Goal: Task Accomplishment & Management: Use online tool/utility

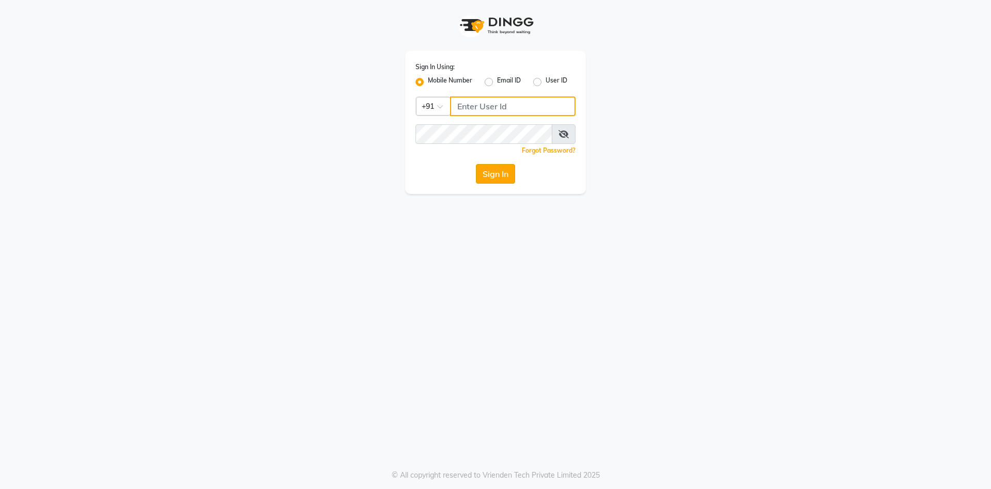
type input "7032417371"
click at [505, 167] on button "Sign In" at bounding box center [495, 174] width 39 height 20
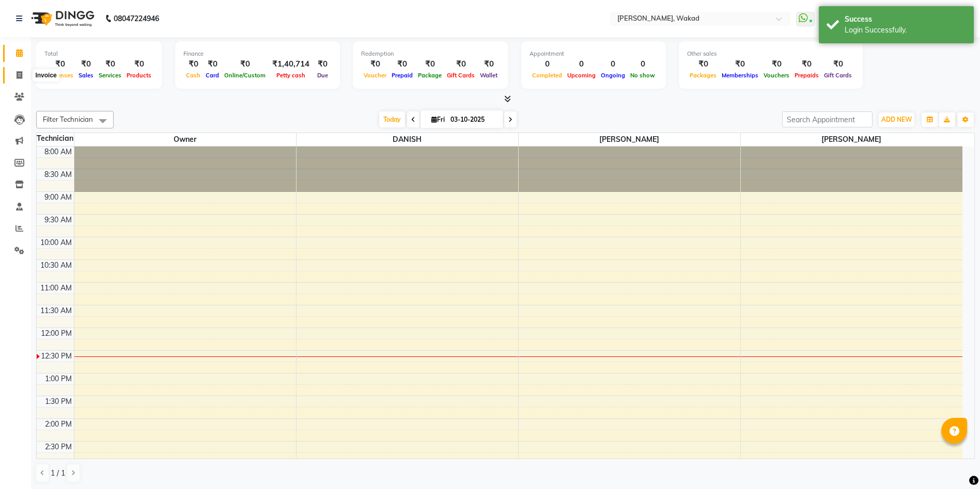
click at [17, 72] on icon at bounding box center [20, 75] width 6 height 8
select select "7711"
select select "service"
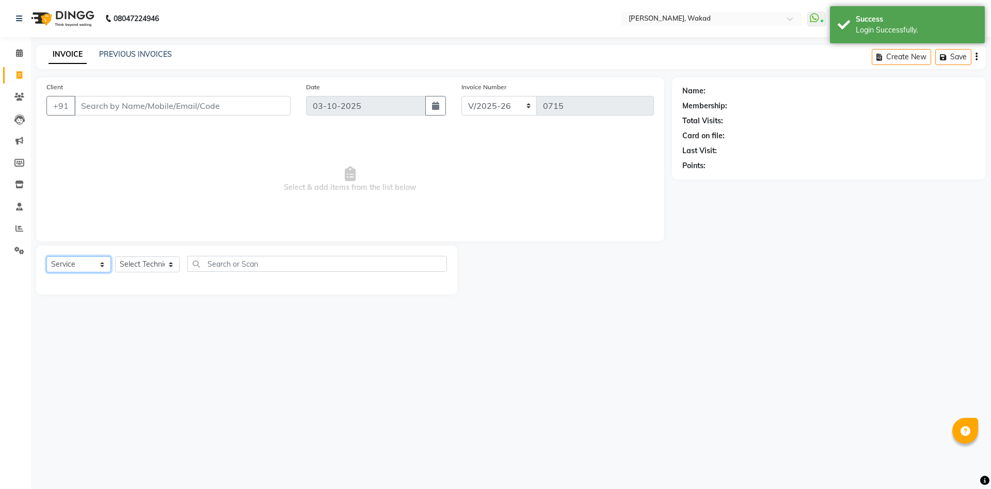
click at [97, 262] on select "Select Service Product Membership Package Voucher Prepaid Gift Card" at bounding box center [78, 265] width 65 height 16
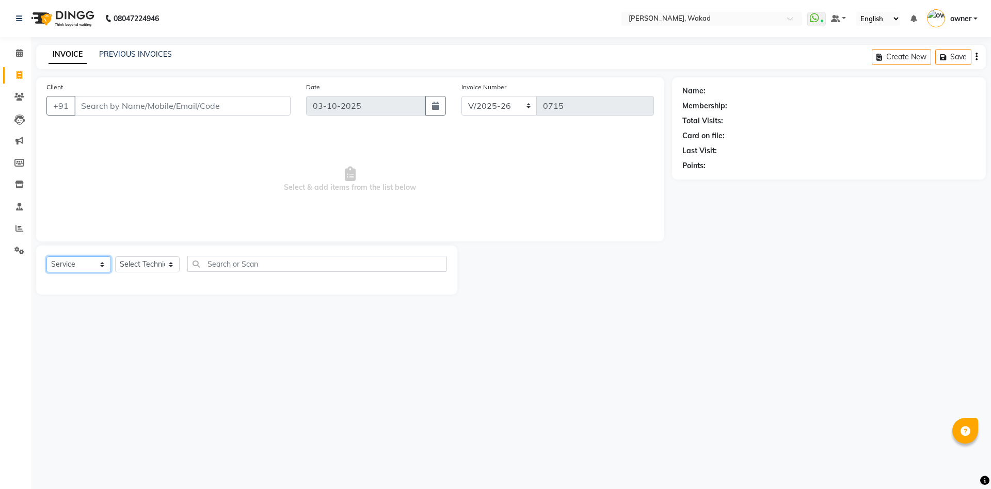
click at [72, 260] on select "Select Service Product Membership Package Voucher Prepaid Gift Card" at bounding box center [78, 265] width 65 height 16
click at [92, 107] on input "Client" at bounding box center [182, 106] width 216 height 20
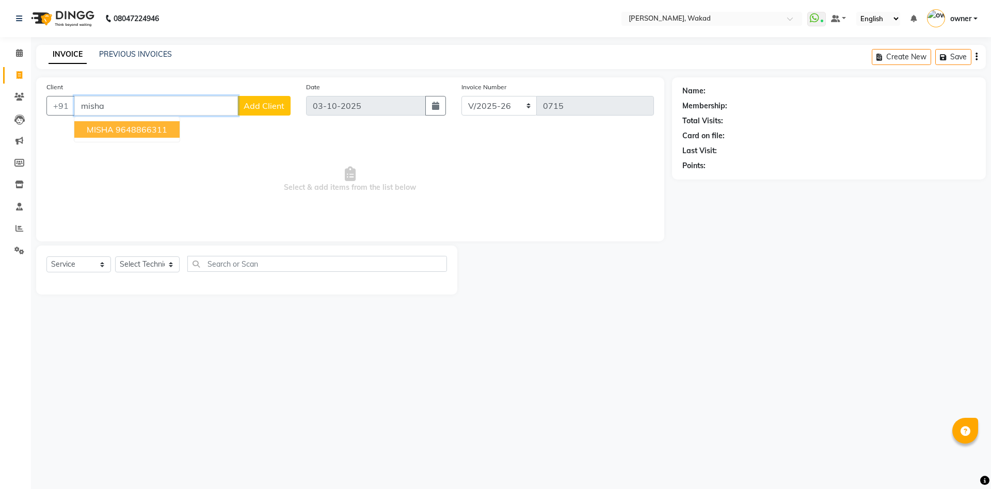
click at [153, 123] on button "MISHA 9648866311" at bounding box center [126, 129] width 105 height 17
type input "9648866311"
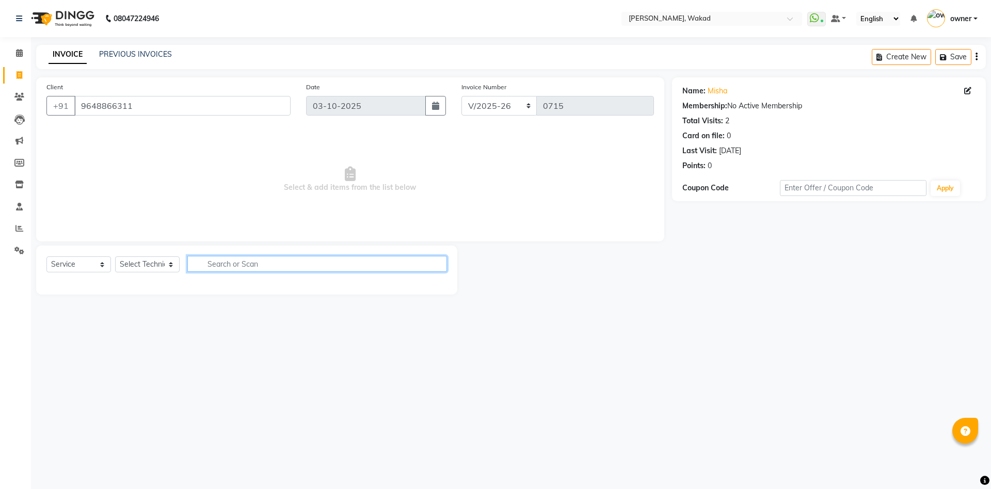
click at [217, 267] on input "text" at bounding box center [317, 264] width 260 height 16
type input "over"
click at [812, 185] on input "text" at bounding box center [853, 188] width 147 height 16
type input "20"
click at [224, 261] on input "over" at bounding box center [309, 264] width 245 height 16
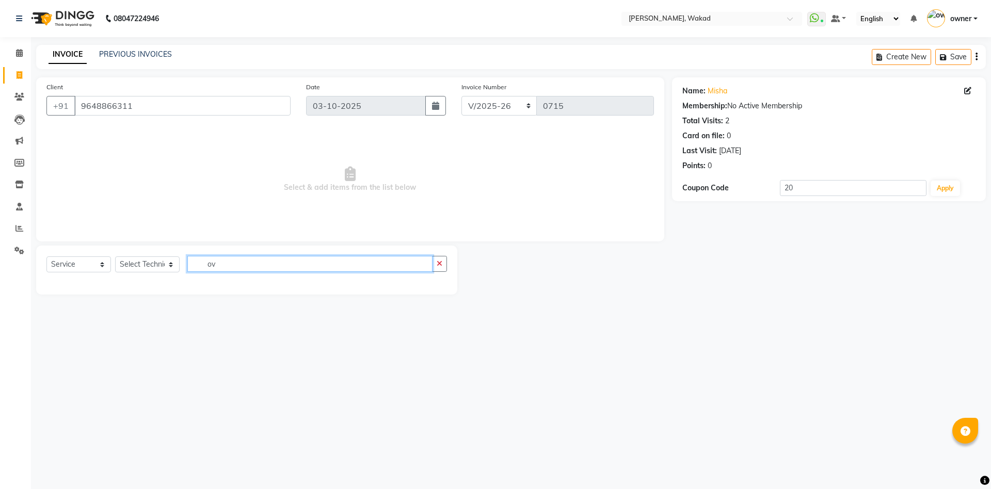
type input "o"
click at [100, 263] on select "Select Service Product Membership Package Voucher Prepaid Gift Card" at bounding box center [78, 265] width 65 height 16
select select "product"
click at [46, 257] on select "Select Service Product Membership Package Voucher Prepaid Gift Card" at bounding box center [78, 265] width 65 height 16
click at [251, 270] on input "text" at bounding box center [317, 264] width 260 height 16
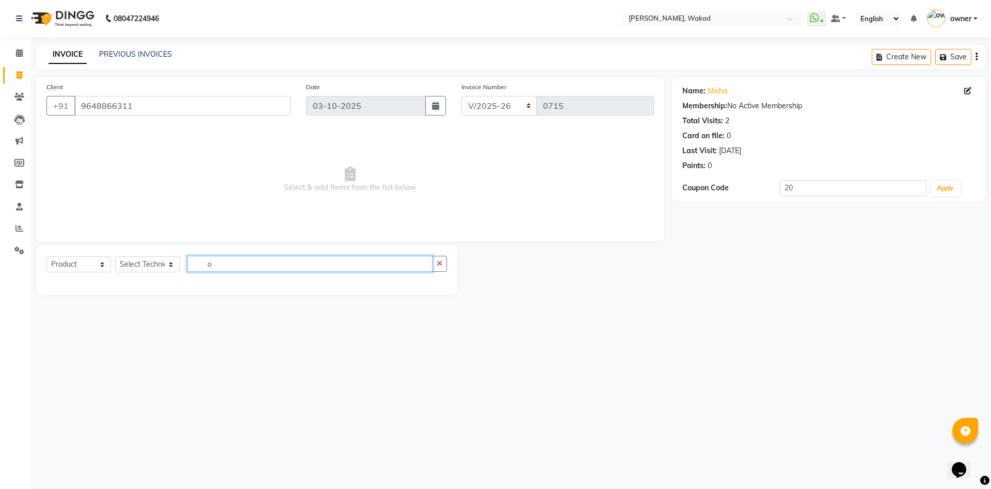
type input "o"
click at [178, 257] on select "Select Technician [PERSON_NAME] [DEMOGRAPHIC_DATA] owner [PERSON_NAME]" at bounding box center [147, 265] width 65 height 16
click at [100, 264] on select "Select Service Product Membership Package Voucher Prepaid Gift Card" at bounding box center [78, 265] width 65 height 16
click at [149, 259] on select "Select Technician [PERSON_NAME] [DEMOGRAPHIC_DATA] owner [PERSON_NAME]" at bounding box center [147, 265] width 65 height 16
click at [100, 260] on select "Select Service Product Membership Package Voucher Prepaid Gift Card" at bounding box center [78, 265] width 65 height 16
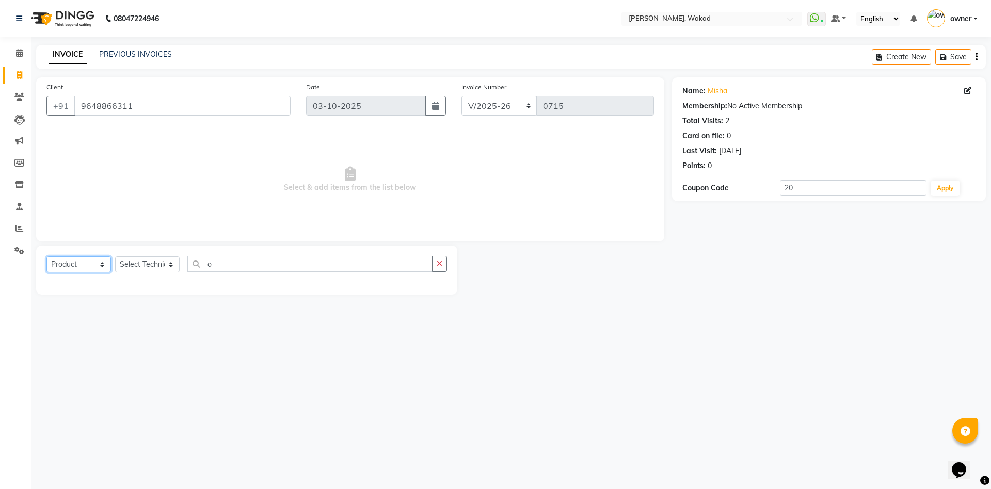
select select "service"
click at [46, 257] on select "Select Service Product Membership Package Voucher Prepaid Gift Card" at bounding box center [78, 265] width 65 height 16
click at [172, 261] on select "Select Technician [PERSON_NAME] [DEMOGRAPHIC_DATA] owner [PERSON_NAME]" at bounding box center [147, 265] width 65 height 16
select select "80333"
click at [115, 257] on select "Select Technician [PERSON_NAME] [DEMOGRAPHIC_DATA] owner [PERSON_NAME]" at bounding box center [147, 265] width 65 height 16
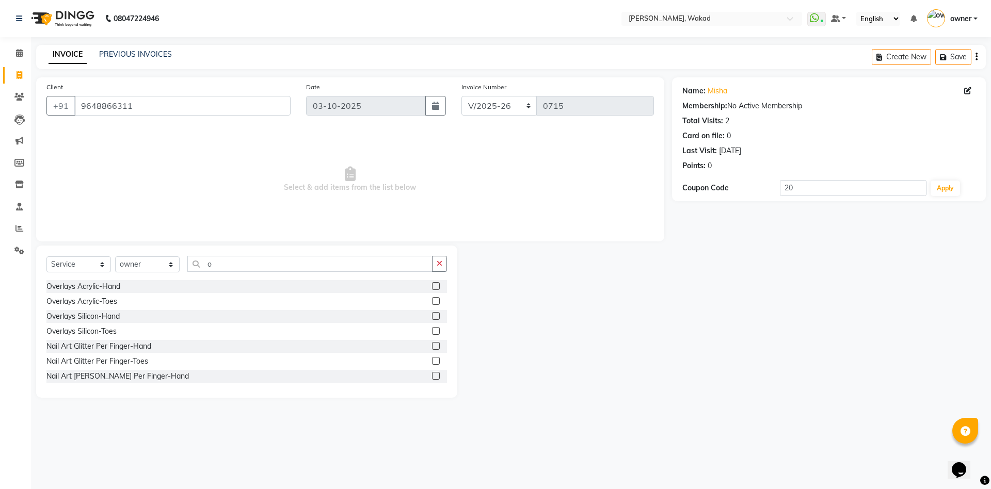
click at [122, 299] on div "Overlays Acrylic-Toes" at bounding box center [246, 301] width 401 height 13
click at [432, 297] on label at bounding box center [436, 301] width 8 height 8
click at [432, 298] on input "checkbox" at bounding box center [435, 301] width 7 height 7
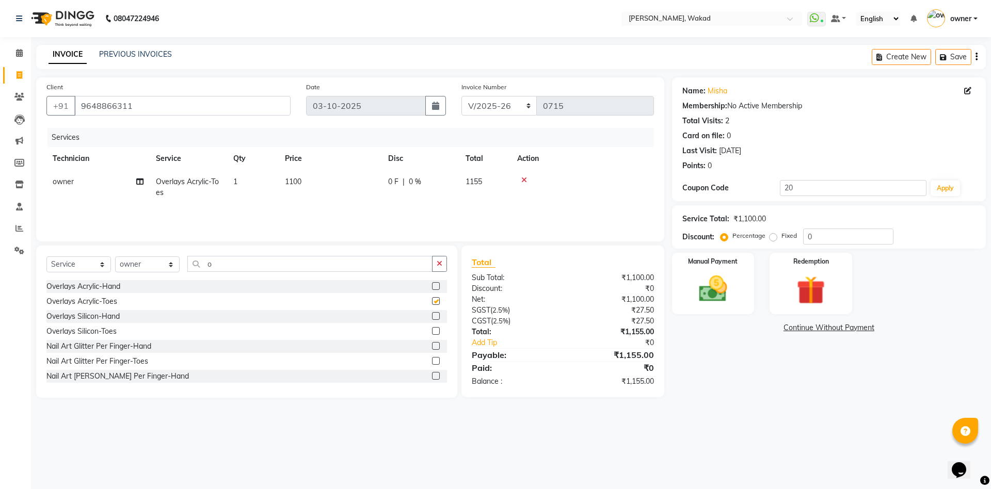
checkbox input "false"
click at [797, 189] on input "20" at bounding box center [853, 188] width 147 height 16
type input "2"
click at [432, 312] on label at bounding box center [436, 316] width 8 height 8
click at [432, 313] on input "checkbox" at bounding box center [435, 316] width 7 height 7
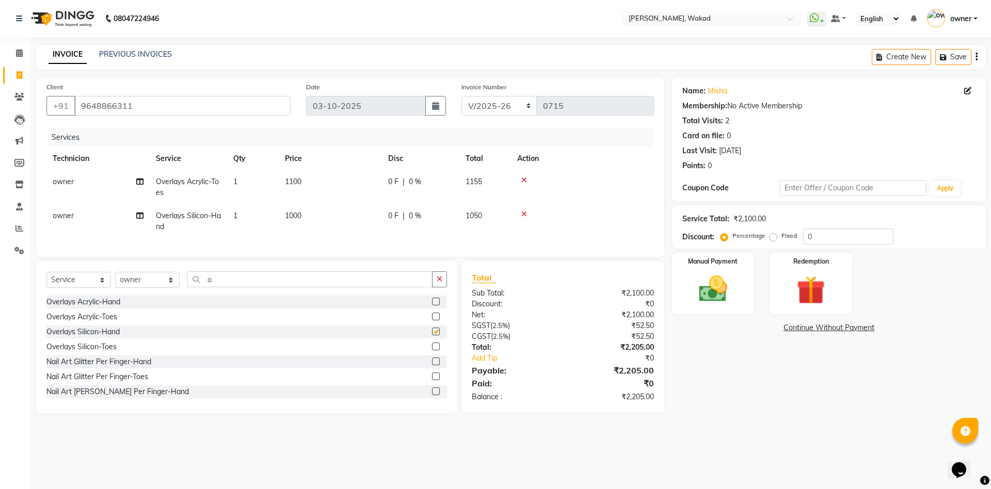
checkbox input "false"
click at [437, 288] on button "button" at bounding box center [439, 280] width 15 height 16
click at [420, 309] on div "Overlays Acrylic-Hand" at bounding box center [246, 302] width 401 height 13
click at [432, 306] on label at bounding box center [436, 302] width 8 height 8
click at [432, 306] on input "checkbox" at bounding box center [435, 302] width 7 height 7
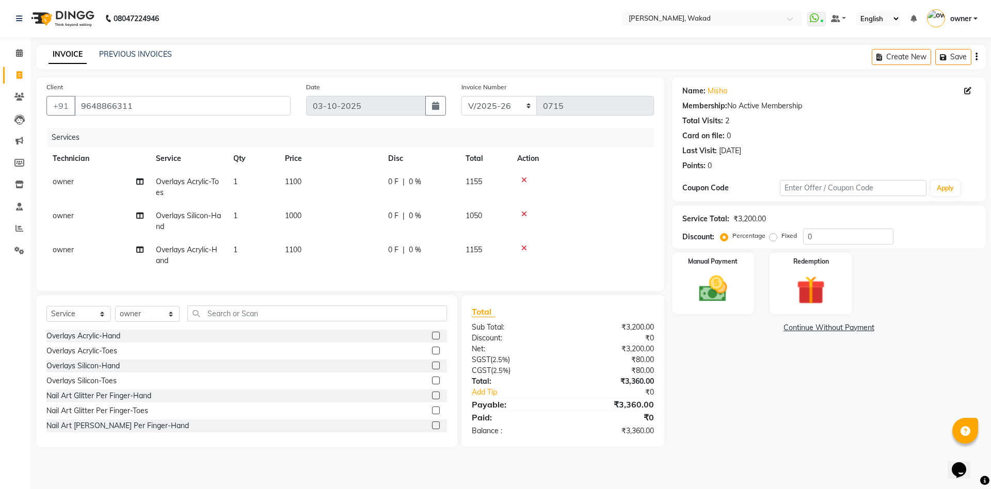
click at [432, 340] on label at bounding box center [436, 336] width 8 height 8
click at [432, 340] on input "checkbox" at bounding box center [435, 336] width 7 height 7
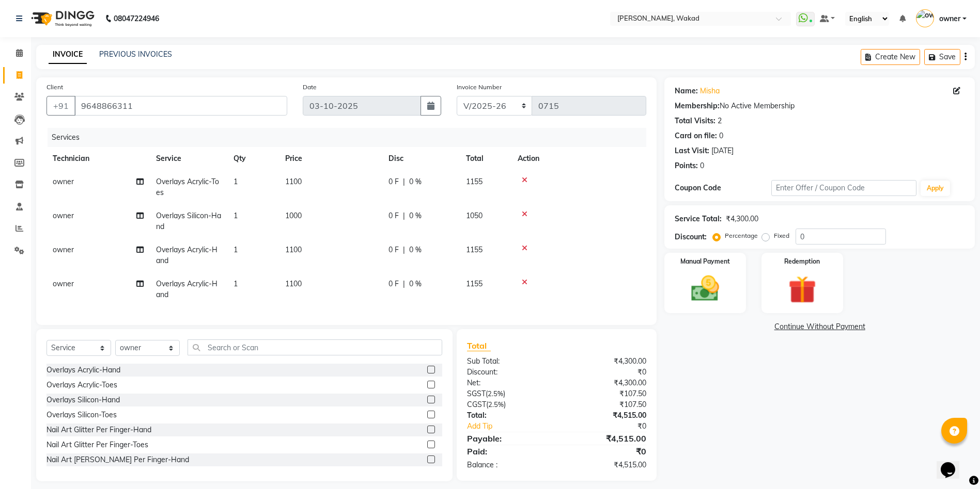
click at [427, 374] on label at bounding box center [431, 370] width 8 height 8
click at [427, 374] on input "checkbox" at bounding box center [430, 370] width 7 height 7
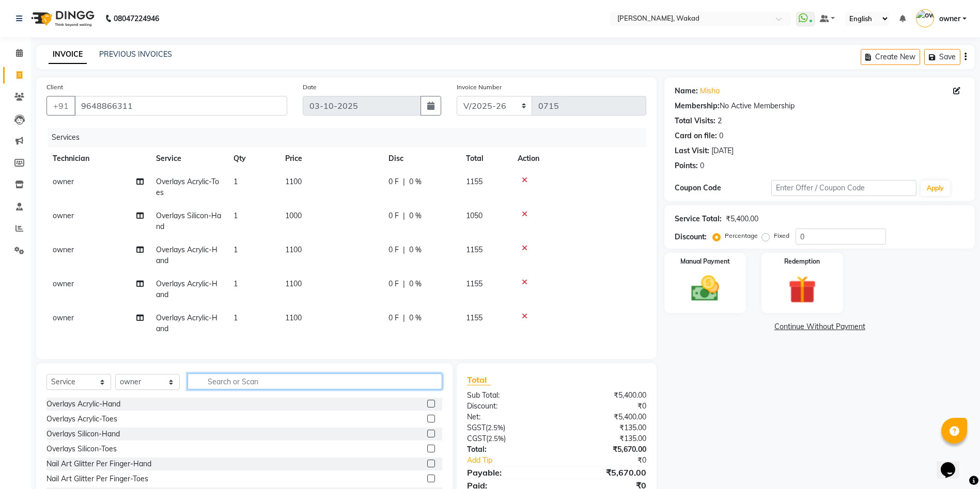
click at [409, 390] on input "text" at bounding box center [314, 382] width 255 height 16
click at [525, 178] on icon at bounding box center [525, 180] width 6 height 7
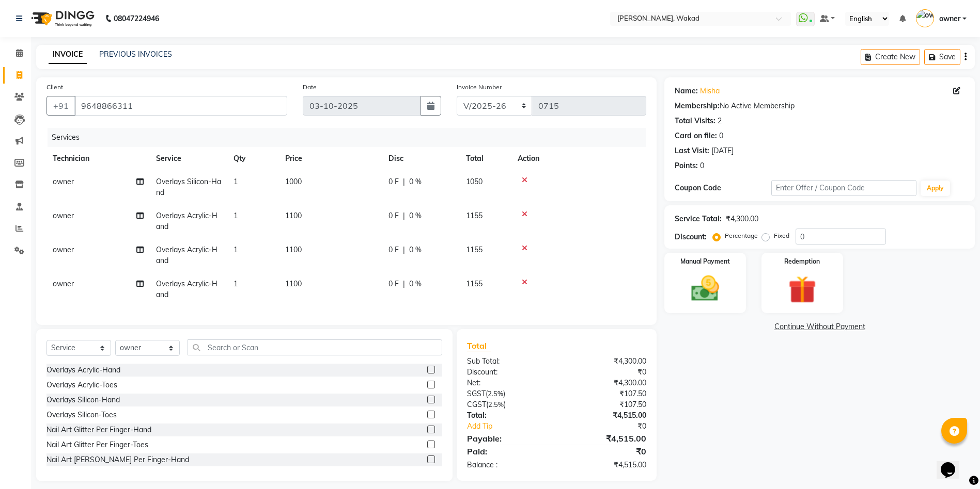
click at [525, 178] on icon at bounding box center [525, 180] width 6 height 7
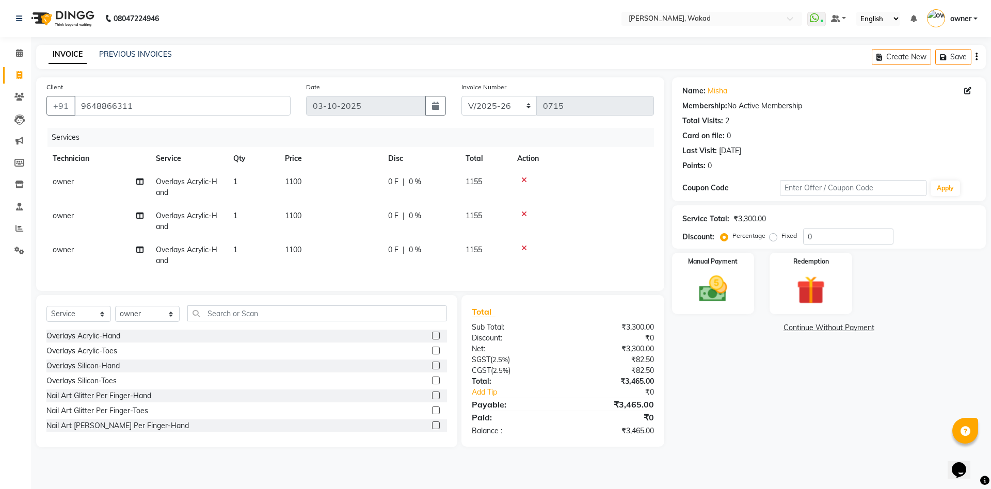
click at [525, 178] on icon at bounding box center [525, 180] width 6 height 7
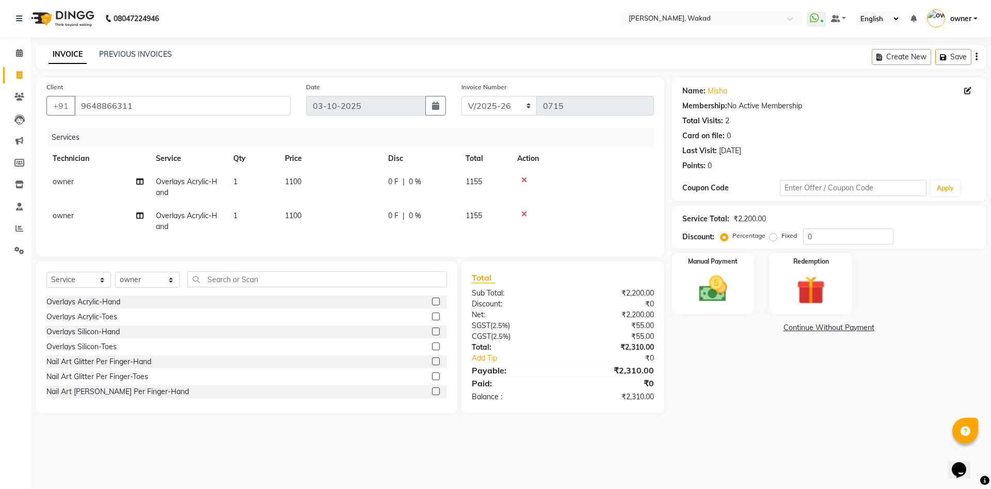
click at [525, 178] on icon at bounding box center [525, 180] width 6 height 7
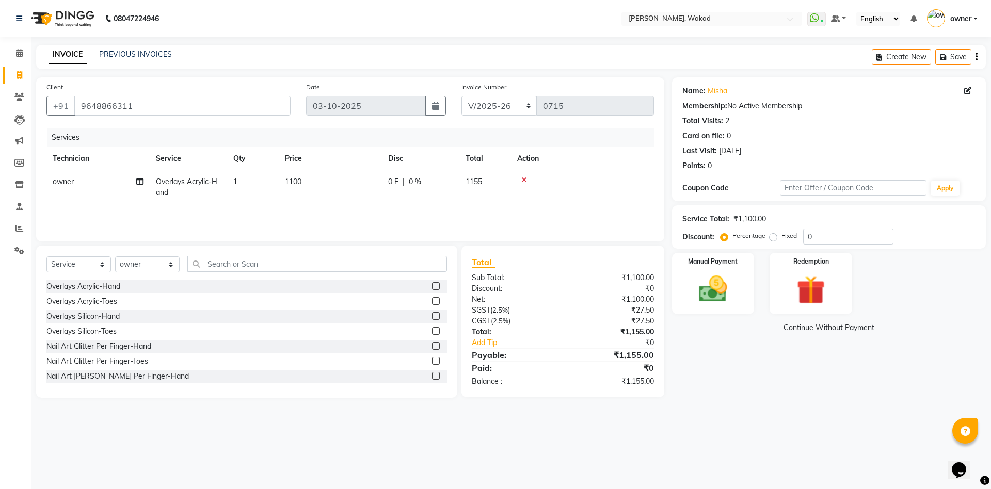
click at [525, 178] on icon at bounding box center [525, 180] width 6 height 7
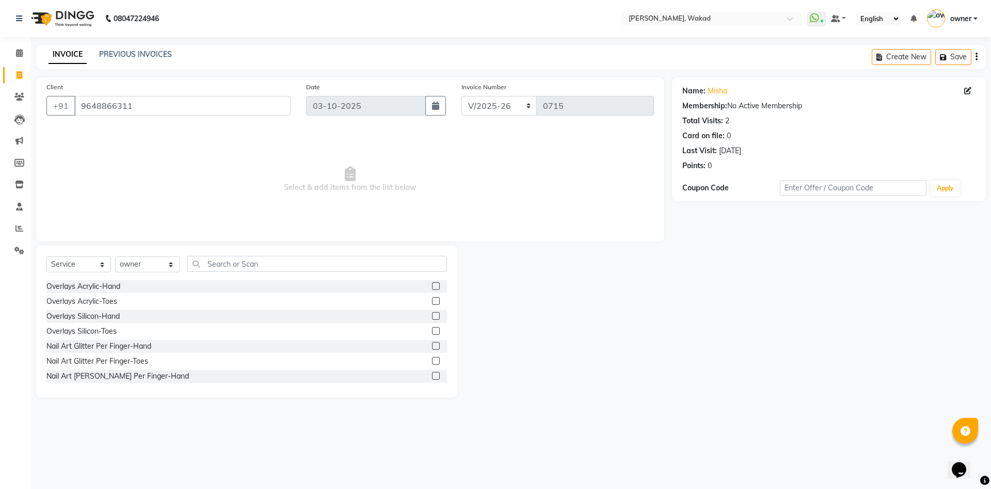
click at [432, 282] on label at bounding box center [436, 286] width 8 height 8
click at [432, 283] on input "checkbox" at bounding box center [435, 286] width 7 height 7
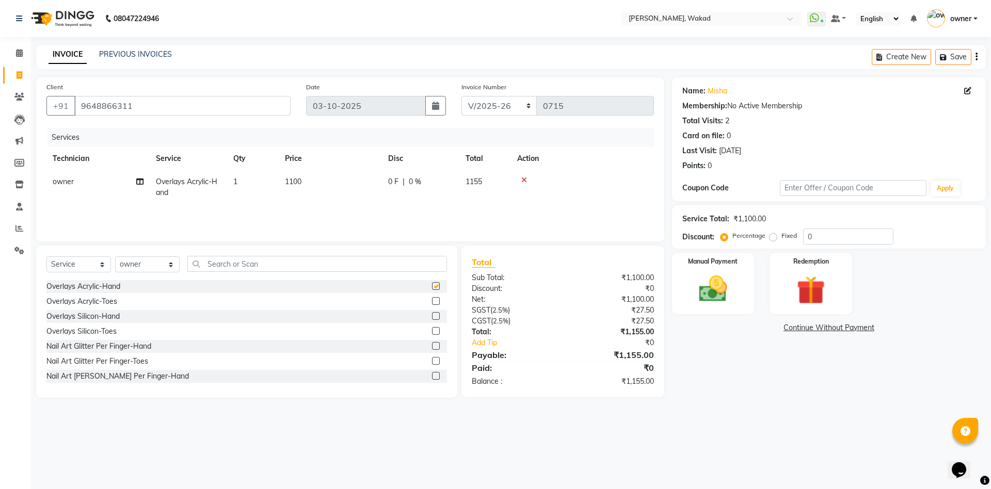
checkbox input "false"
click at [432, 306] on div at bounding box center [435, 302] width 7 height 11
click at [432, 301] on label at bounding box center [436, 301] width 8 height 8
click at [432, 301] on input "checkbox" at bounding box center [435, 301] width 7 height 7
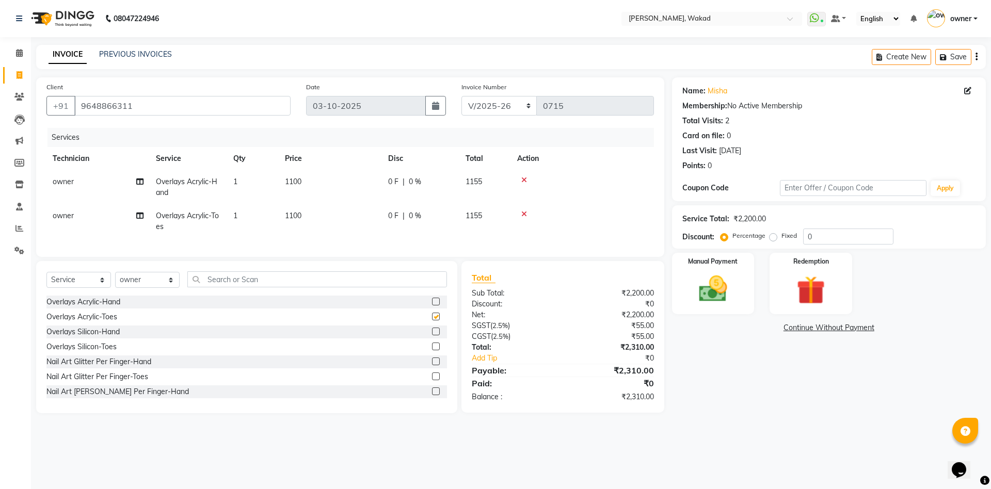
checkbox input "false"
click at [814, 188] on input "text" at bounding box center [853, 188] width 147 height 16
click at [825, 240] on input "0" at bounding box center [848, 237] width 90 height 16
type input "0"
type input "2"
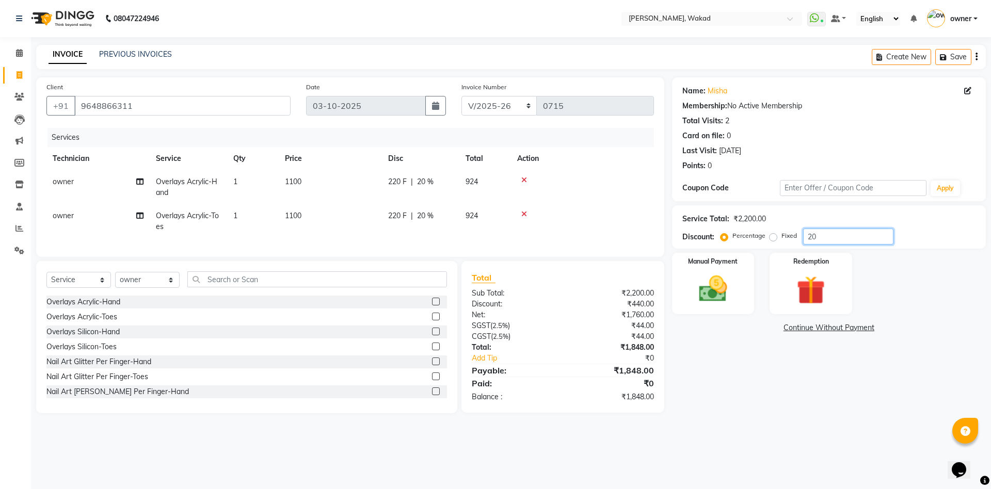
type input "20"
drag, startPoint x: 936, startPoint y: 213, endPoint x: 733, endPoint y: 294, distance: 218.8
click at [733, 294] on div "Name: Misha Membership: No Active Membership Total Visits: 2 Card on file: 0 La…" at bounding box center [833, 245] width 322 height 336
click at [356, 288] on input "text" at bounding box center [317, 280] width 260 height 16
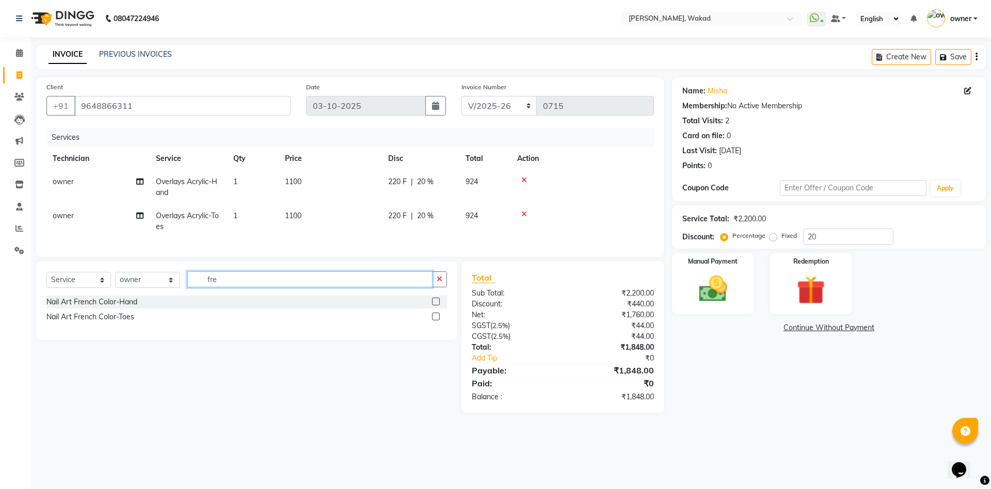
type input "fre"
click at [435, 306] on label at bounding box center [436, 302] width 8 height 8
click at [435, 306] on input "checkbox" at bounding box center [435, 302] width 7 height 7
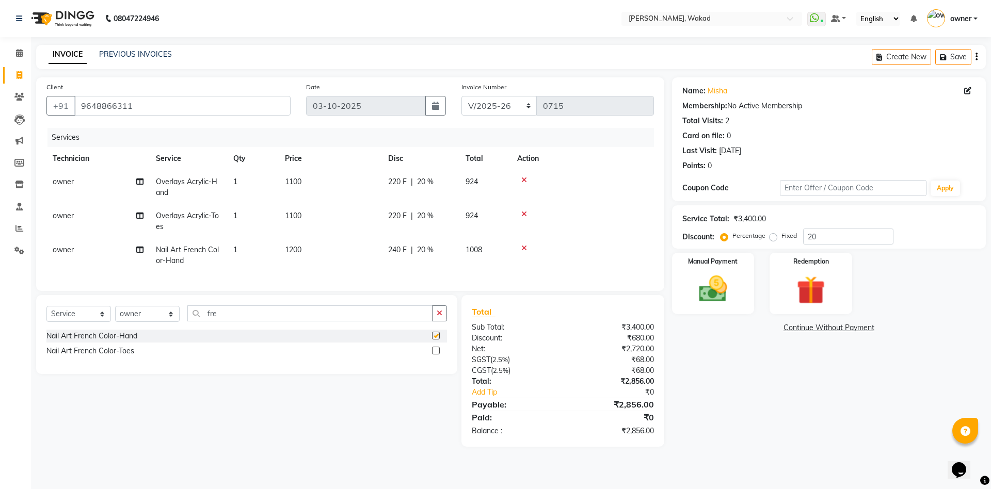
checkbox input "false"
click at [523, 179] on icon at bounding box center [525, 180] width 6 height 7
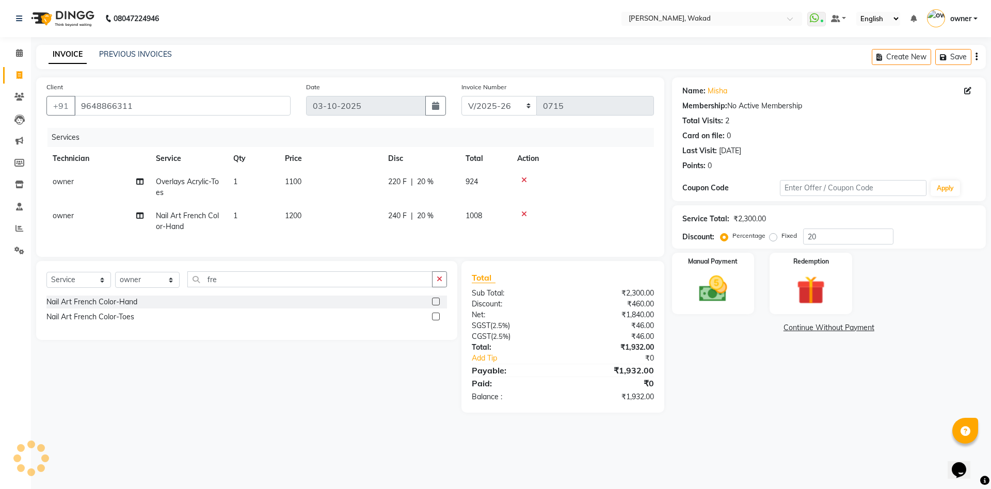
click at [526, 214] on icon at bounding box center [525, 214] width 6 height 7
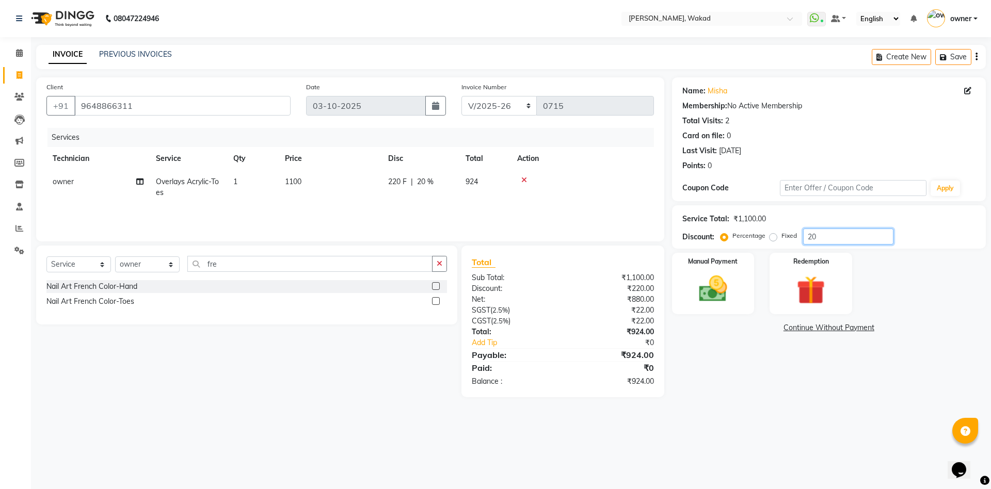
click at [833, 234] on input "20" at bounding box center [848, 237] width 90 height 16
type input "2"
